Goal: Information Seeking & Learning: Learn about a topic

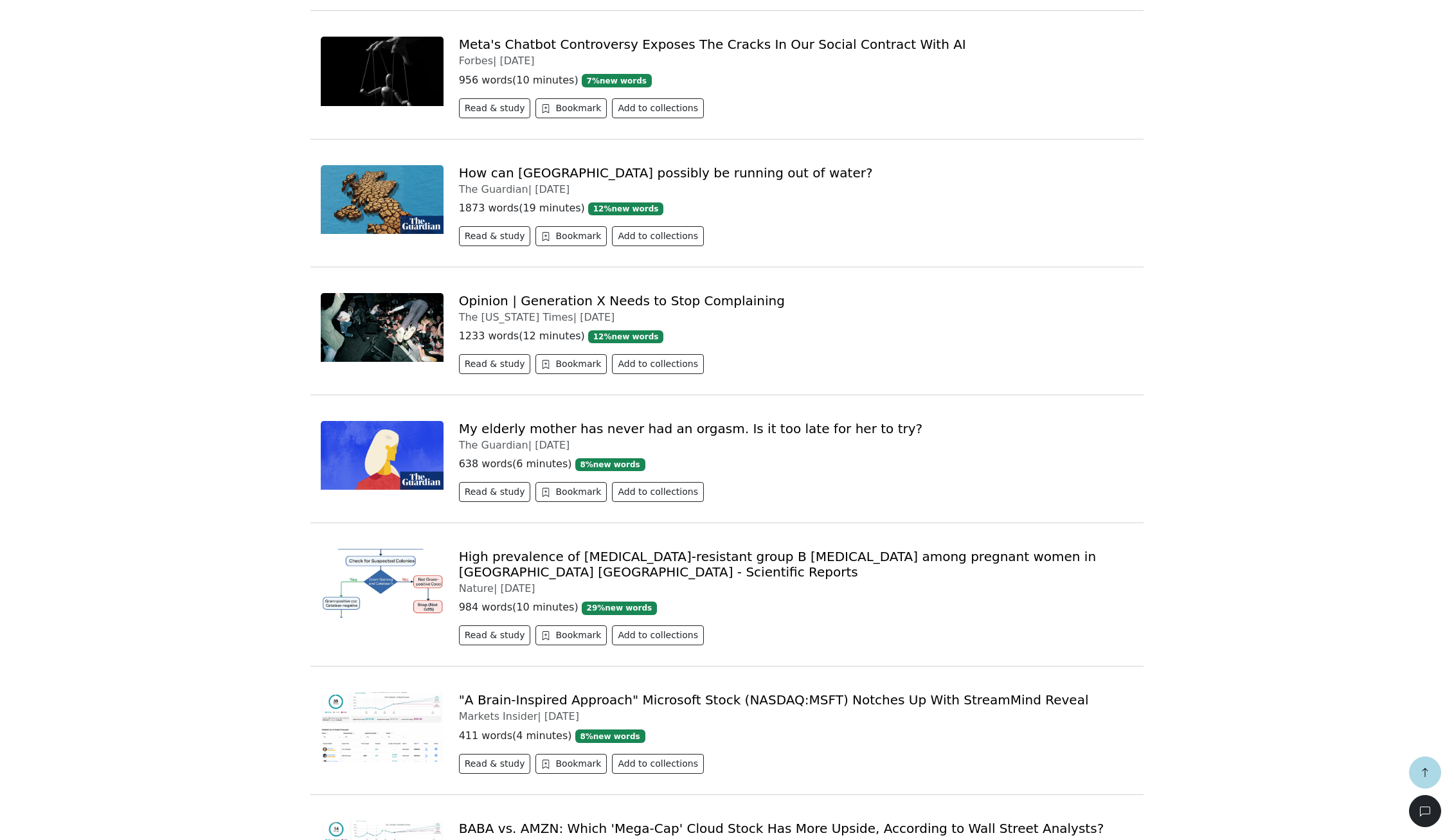
scroll to position [2005, 0]
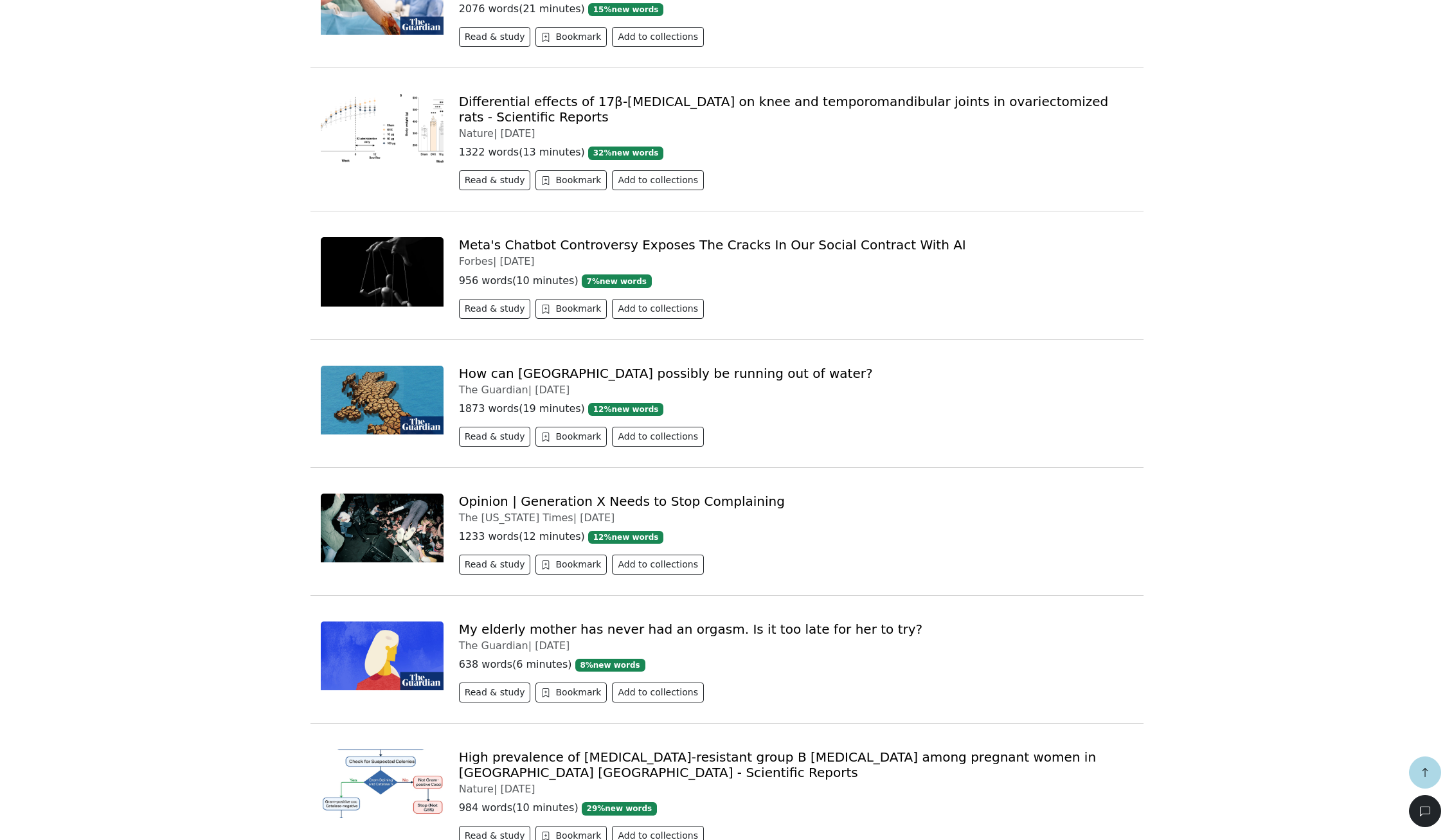
click at [489, 365] on link "How can [GEOGRAPHIC_DATA] possibly be running out of water?" at bounding box center [666, 373] width 414 height 16
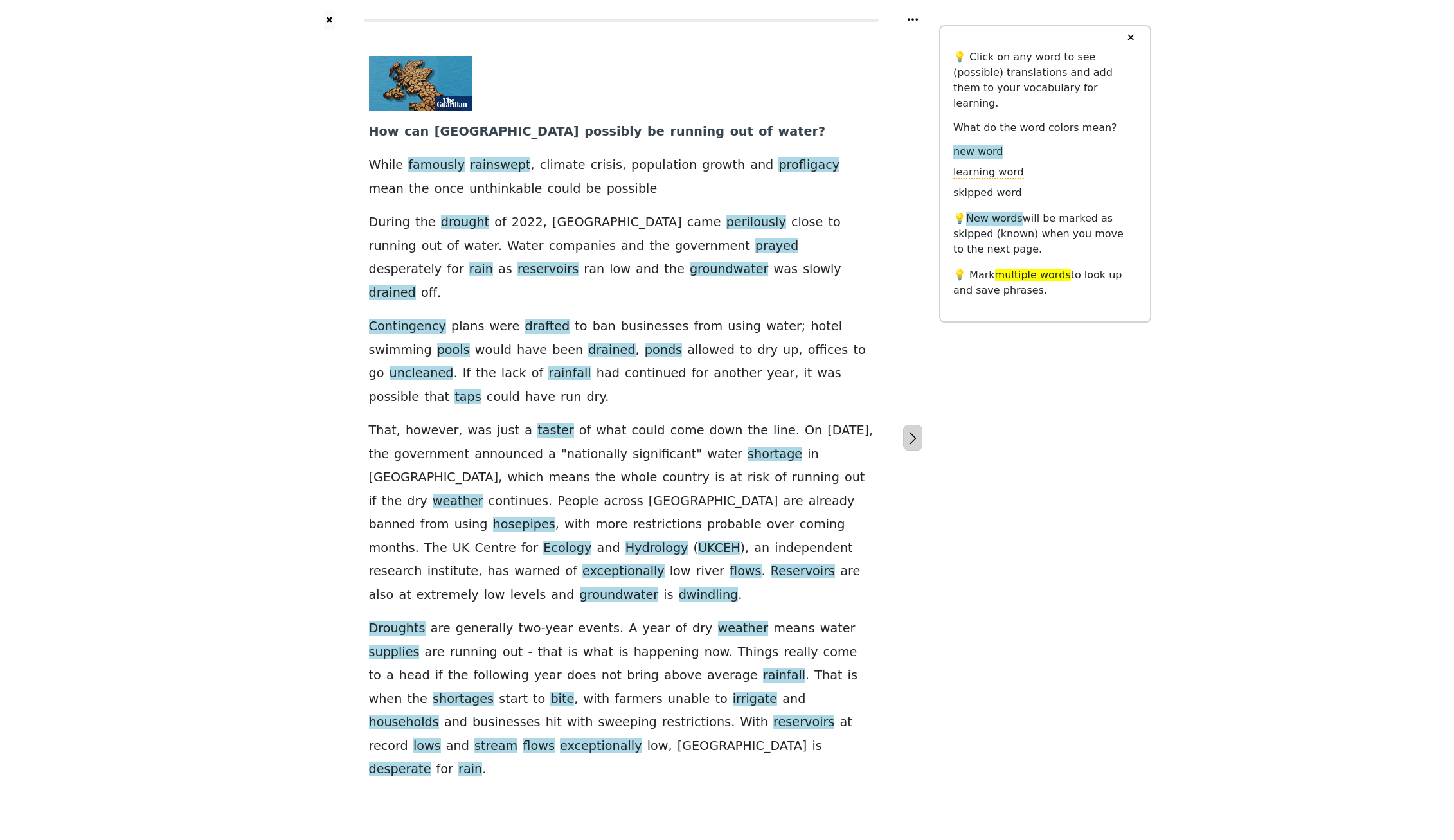
click at [910, 431] on icon "button" at bounding box center [912, 438] width 16 height 16
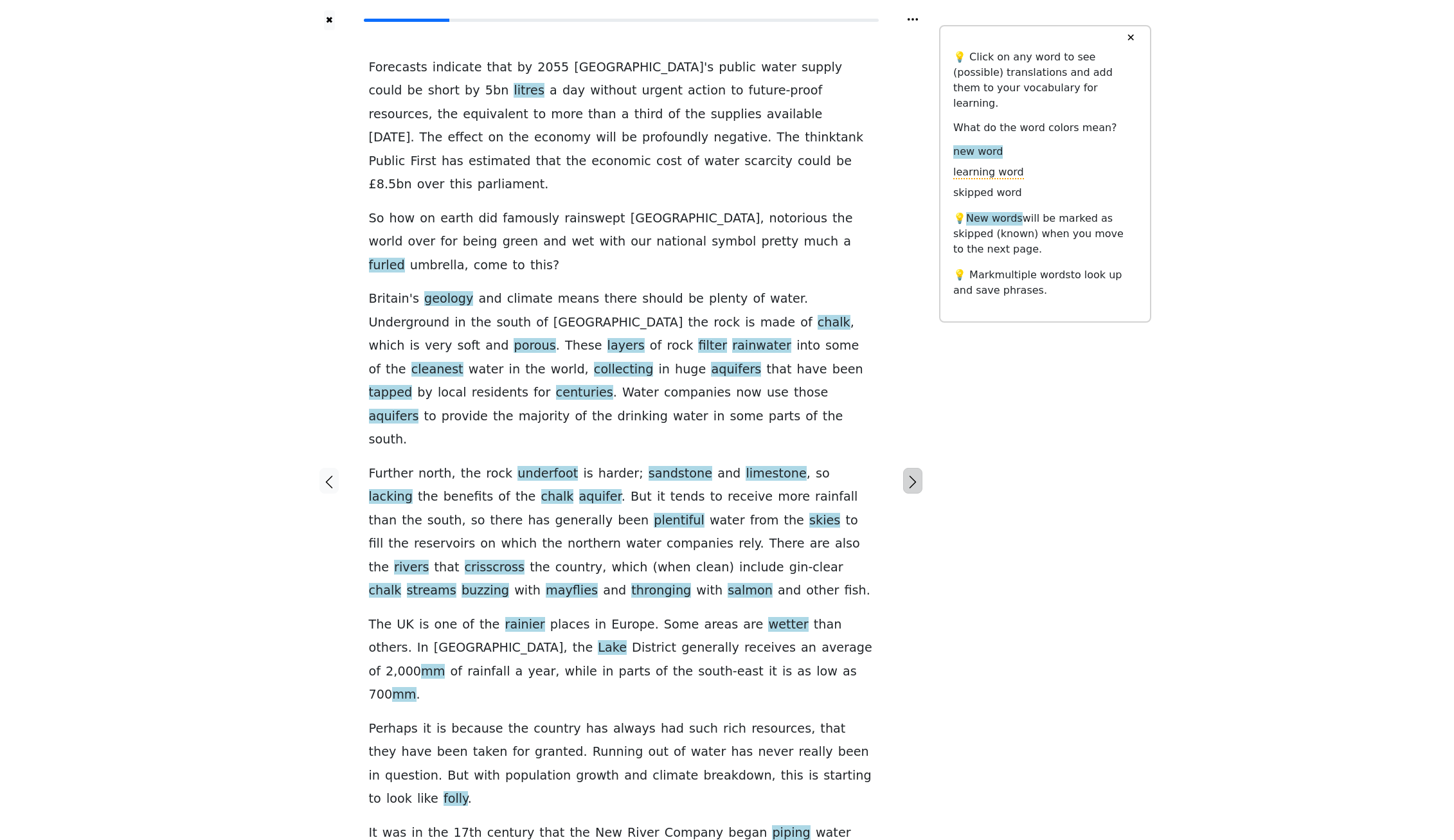
click at [919, 474] on icon "button" at bounding box center [912, 481] width 16 height 16
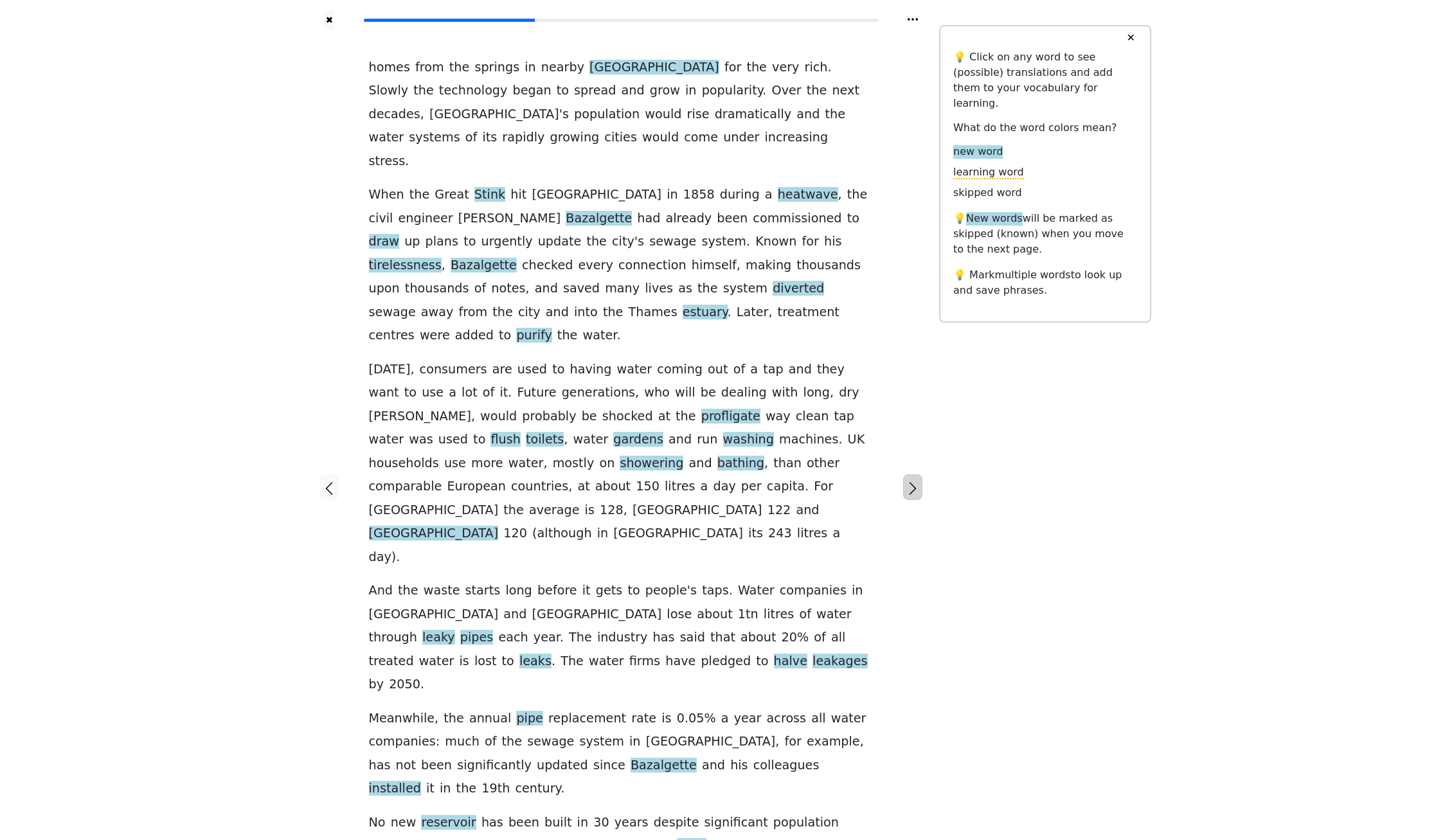
click at [913, 474] on button "button" at bounding box center [912, 487] width 20 height 26
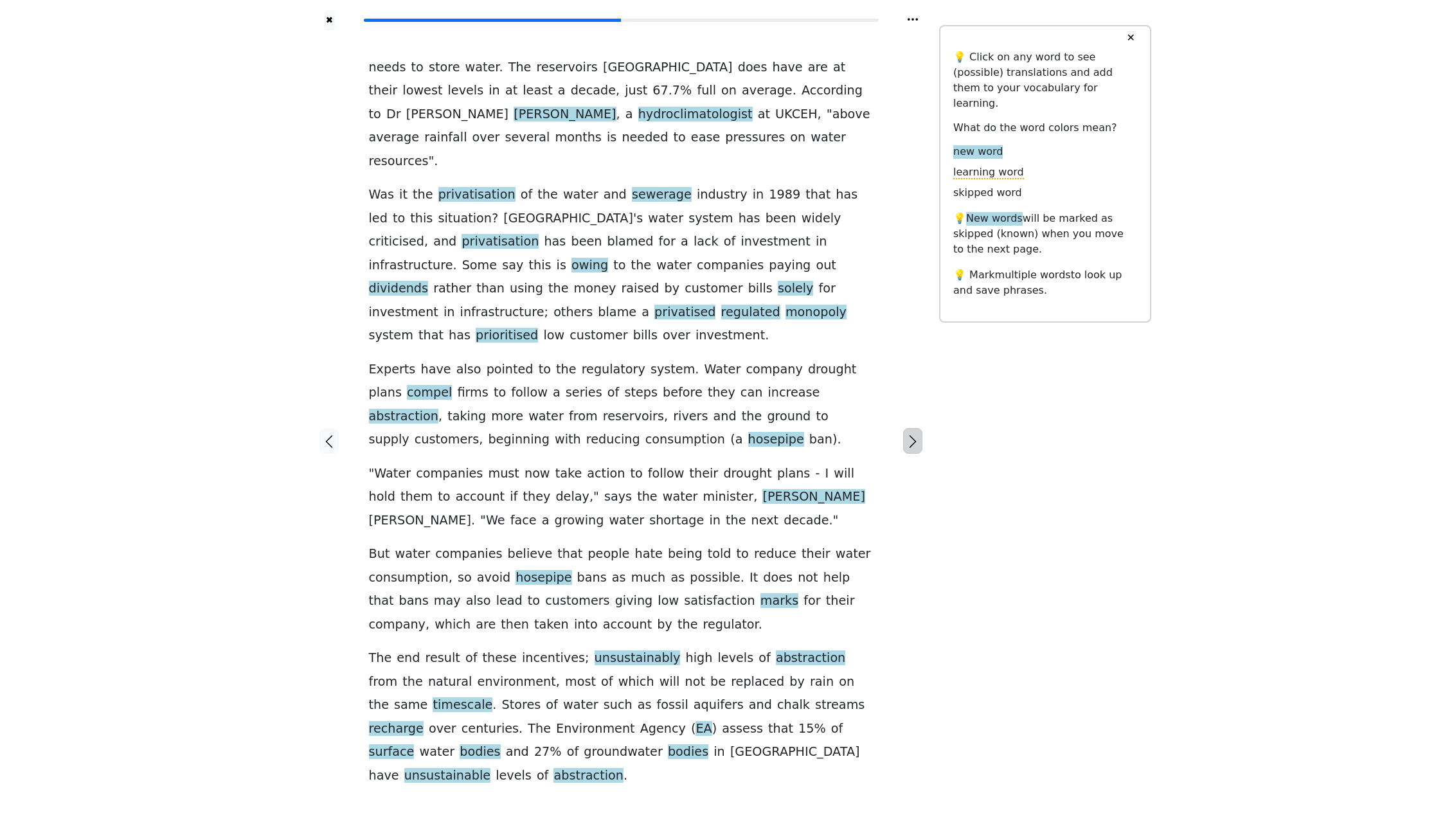
click at [913, 428] on button "button" at bounding box center [912, 441] width 20 height 26
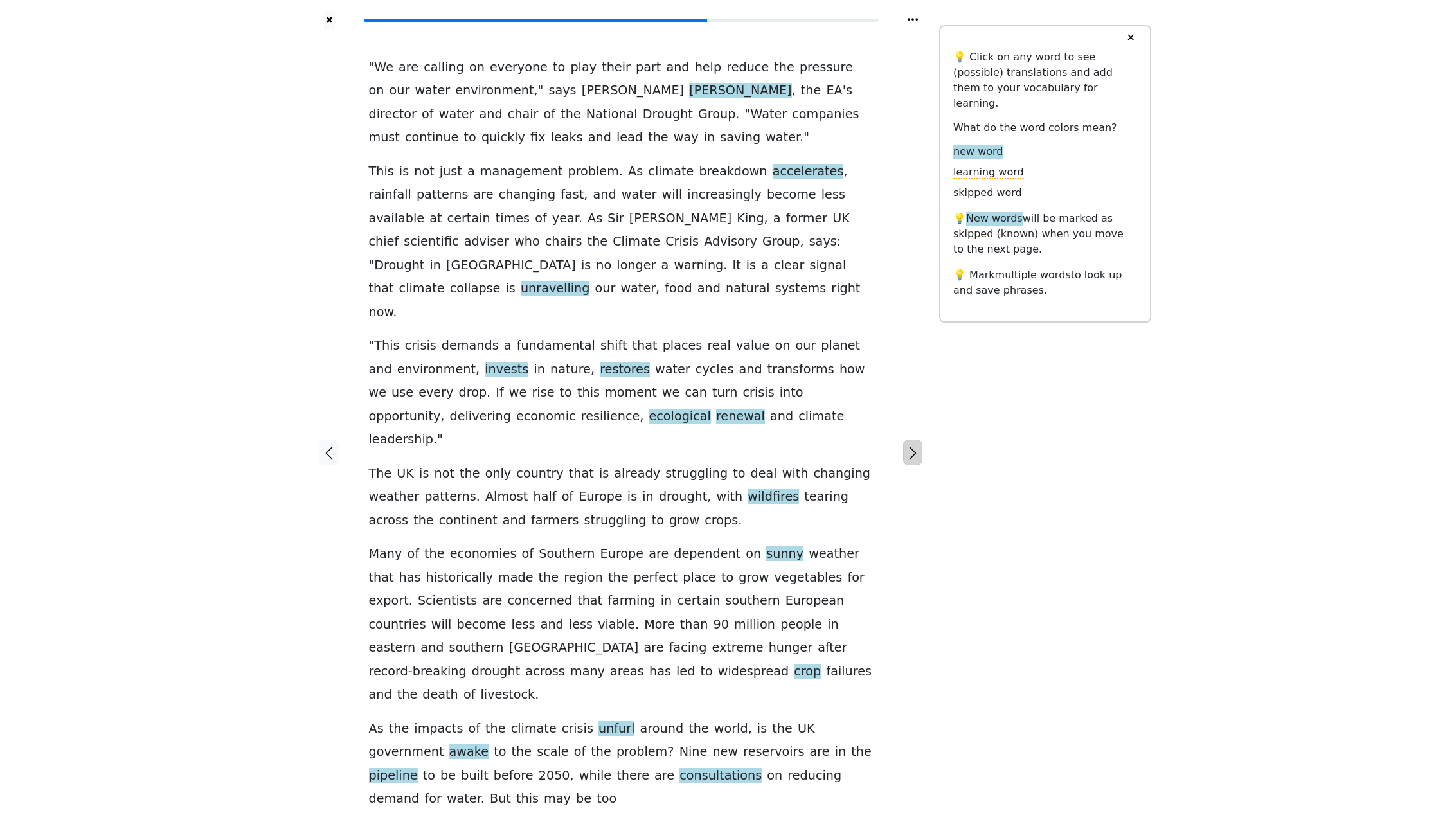
click at [913, 440] on button "button" at bounding box center [912, 452] width 20 height 26
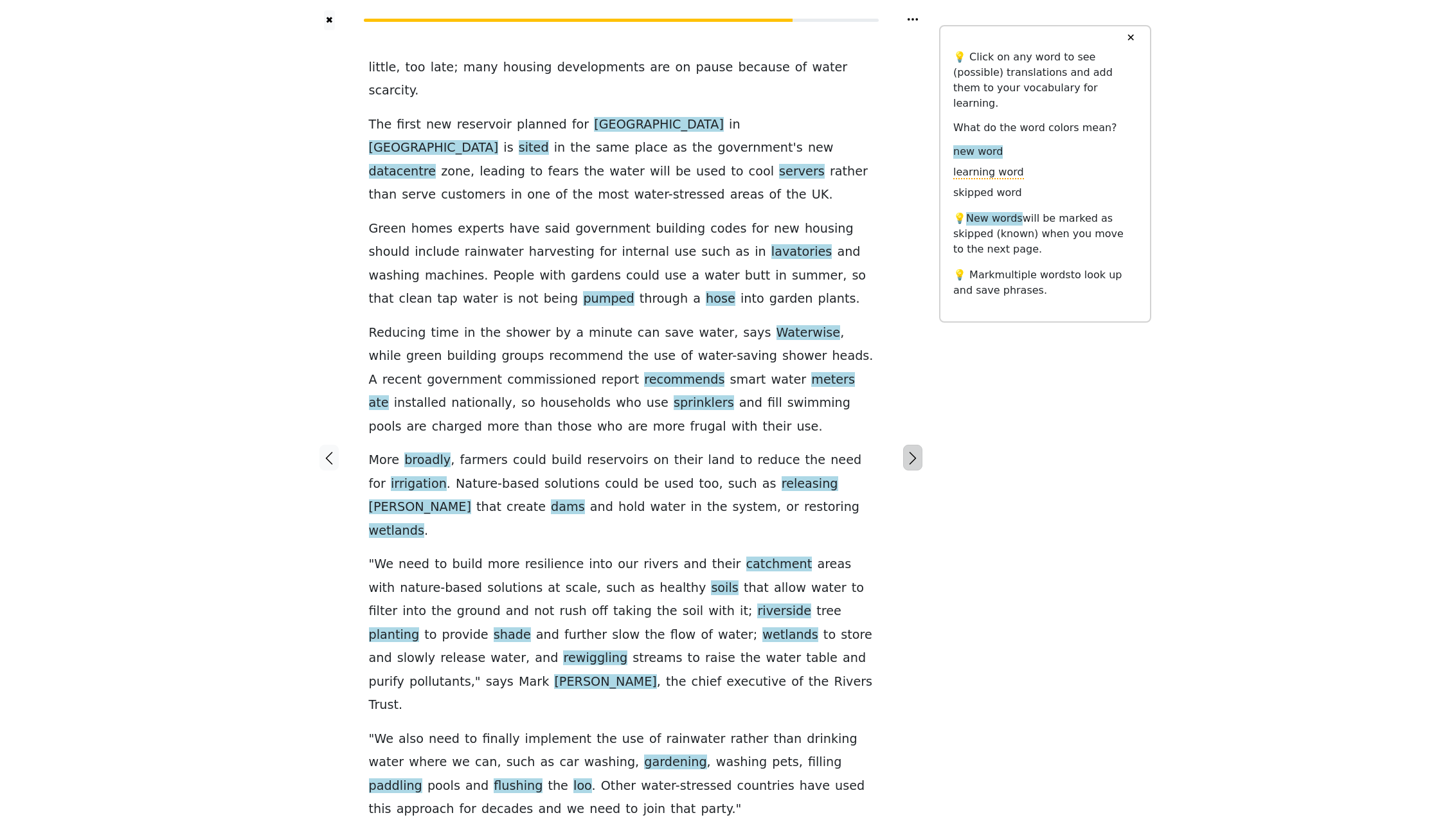
click at [913, 445] on button "button" at bounding box center [912, 458] width 20 height 26
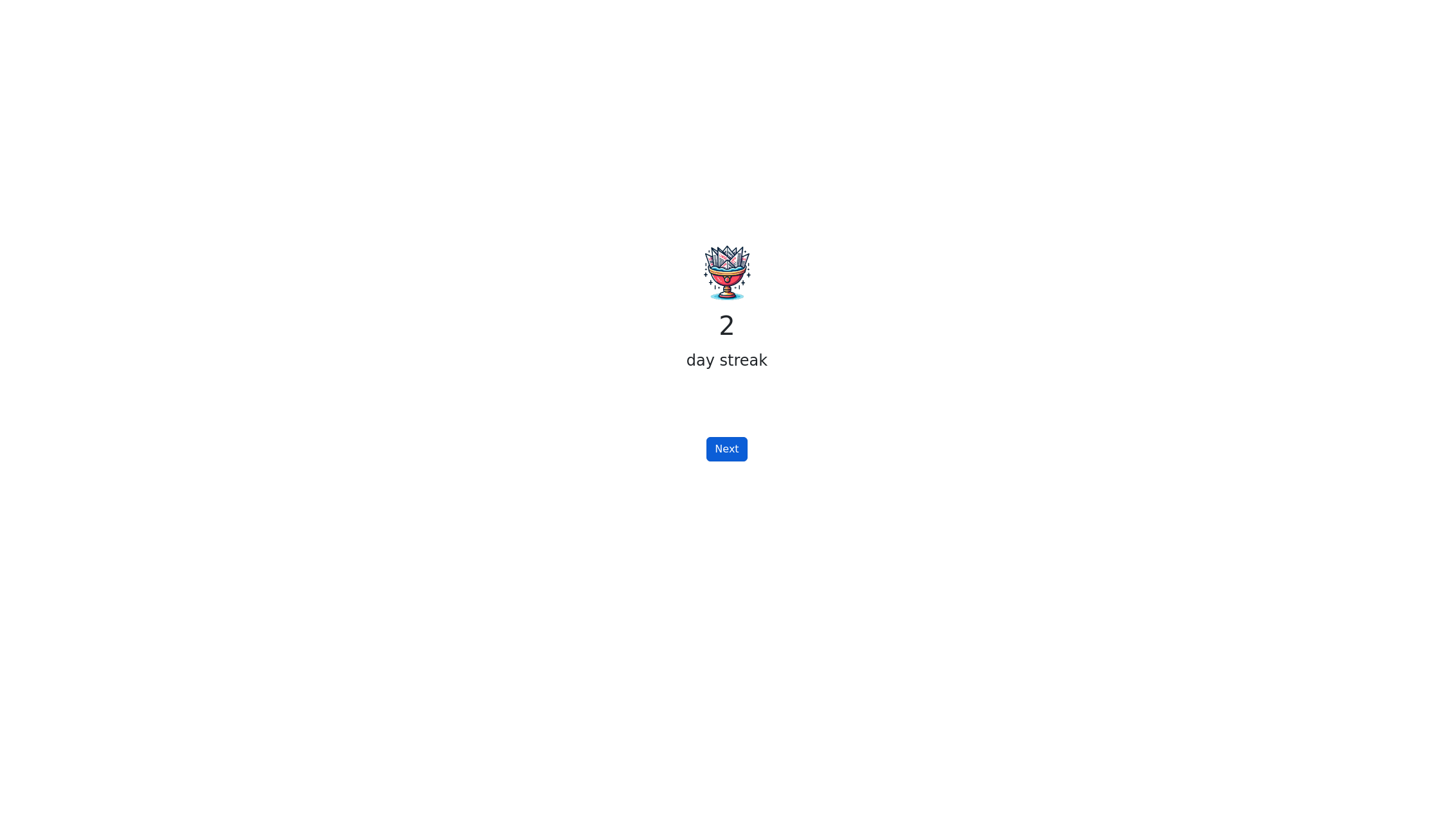
click at [732, 442] on button "Next" at bounding box center [727, 449] width 40 height 24
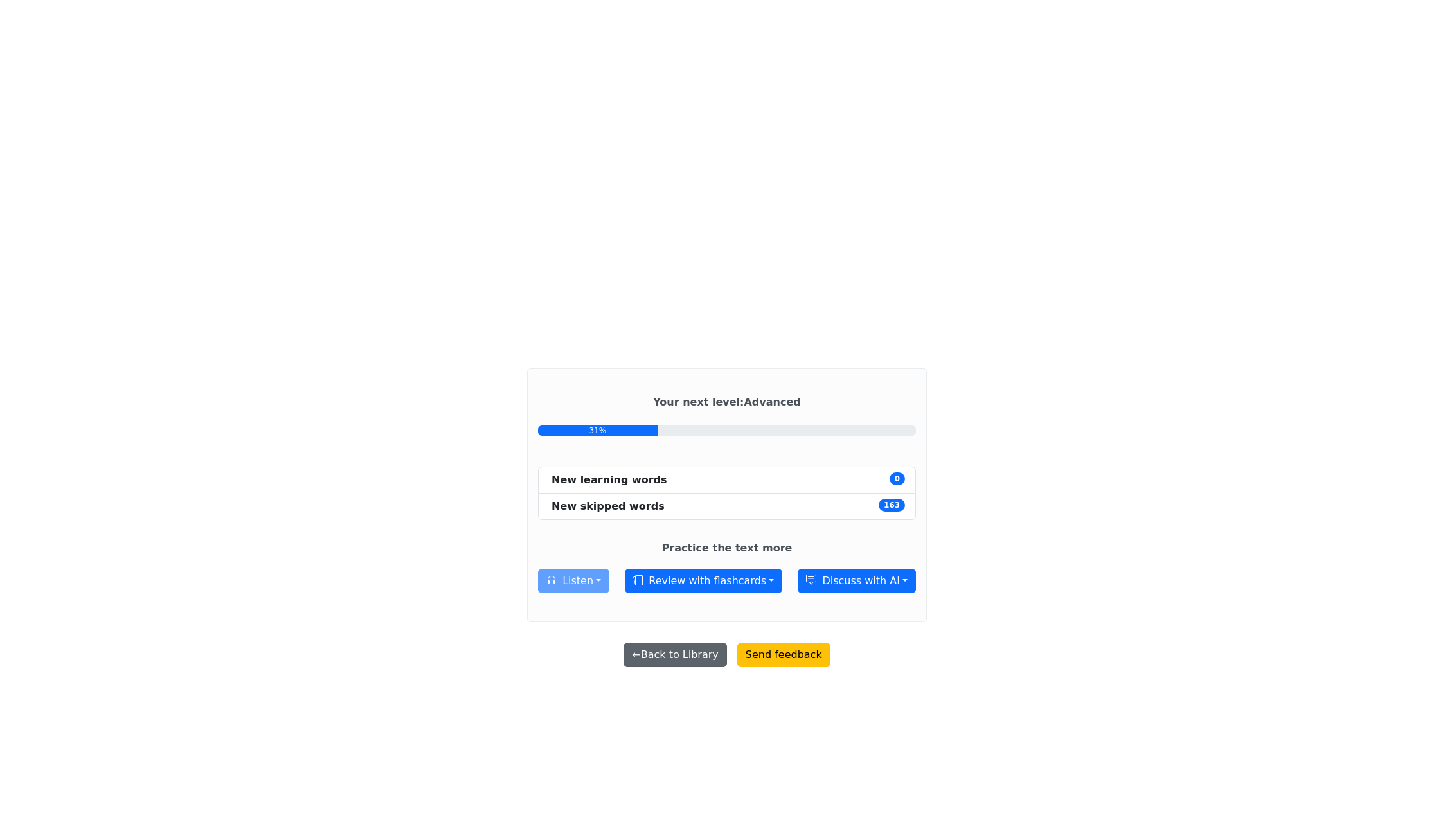
click at [680, 649] on button "← Back to Library" at bounding box center [675, 655] width 103 height 24
